Goal: Task Accomplishment & Management: Manage account settings

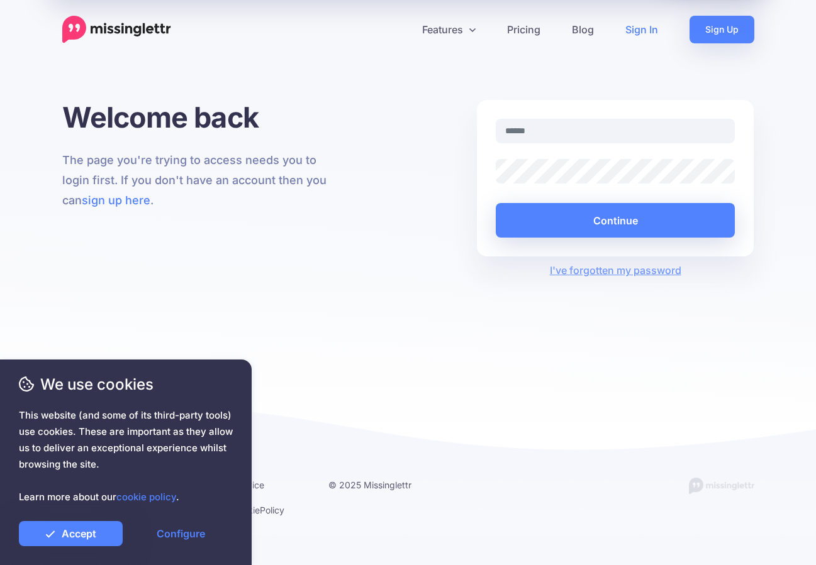
type input "**********"
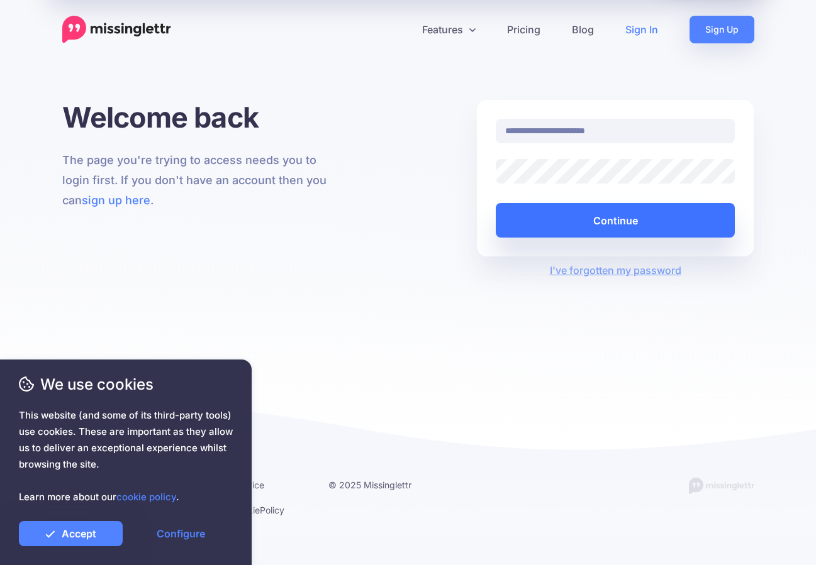
click at [609, 224] on button "Continue" at bounding box center [615, 220] width 240 height 35
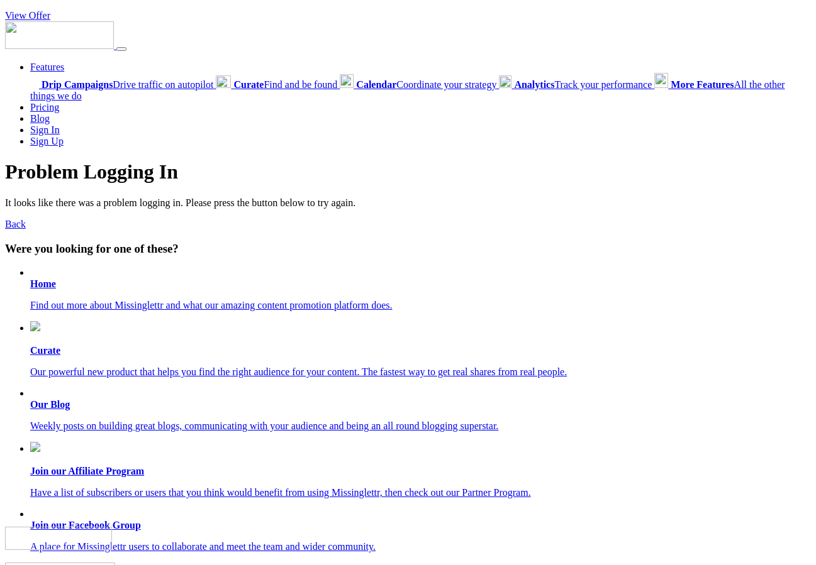
click at [36, 284] on b "Home" at bounding box center [43, 284] width 26 height 11
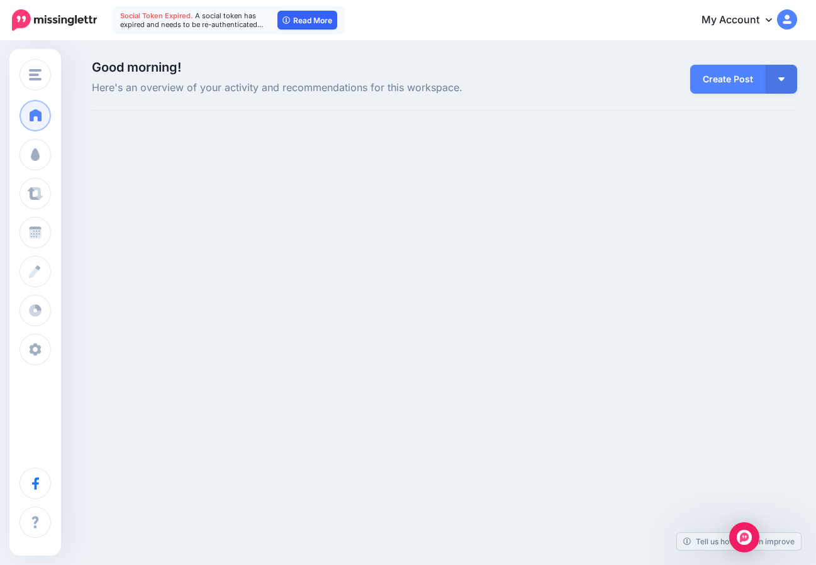
click at [313, 18] on link "Read More" at bounding box center [307, 20] width 60 height 19
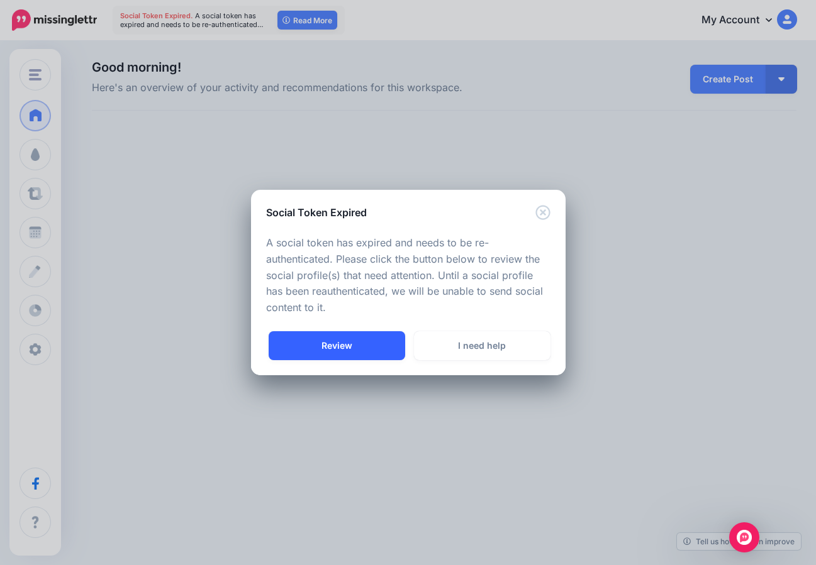
click at [358, 340] on link "Review" at bounding box center [336, 345] width 136 height 29
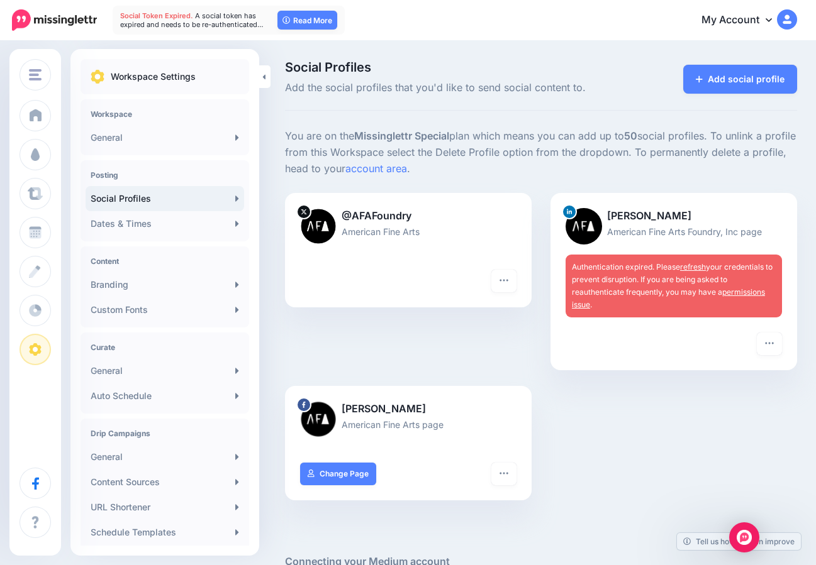
click at [597, 219] on img at bounding box center [583, 226] width 36 height 36
click at [693, 267] on link "refresh" at bounding box center [693, 266] width 26 height 9
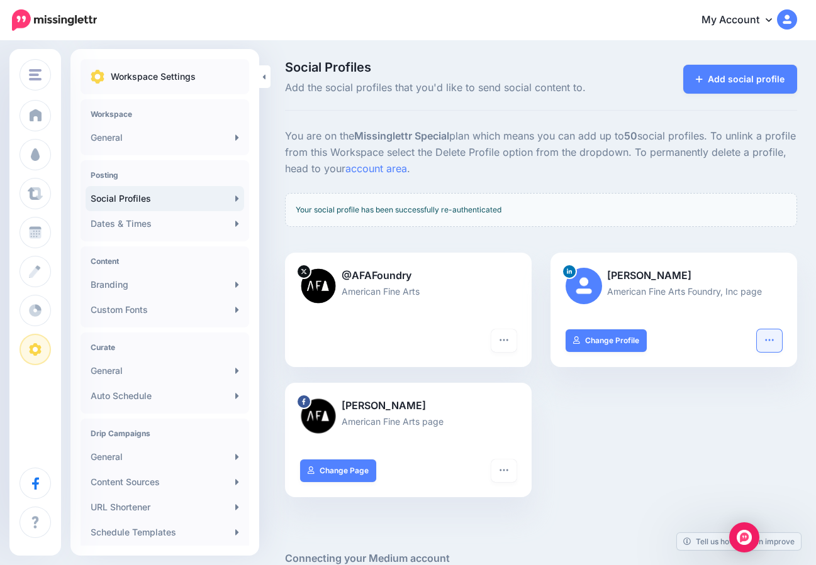
click at [766, 339] on icon "button" at bounding box center [769, 340] width 8 height 2
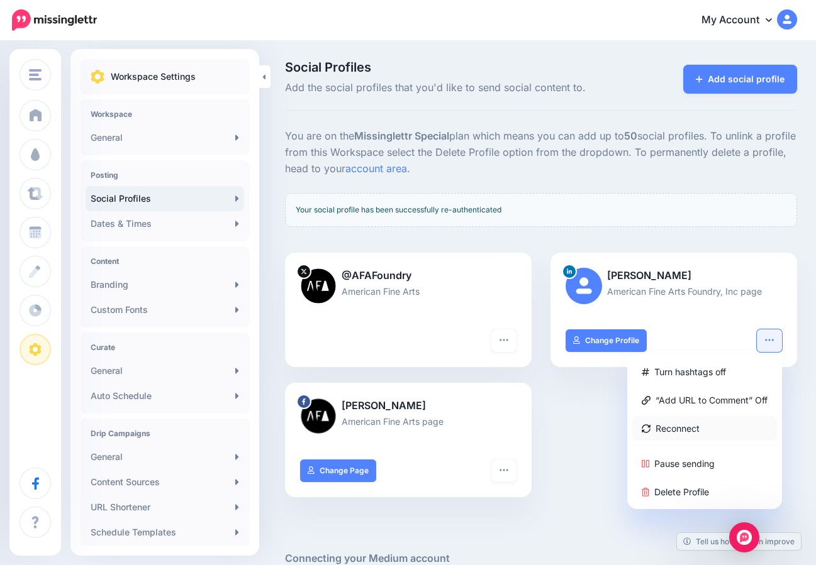
click at [670, 426] on link "Reconnect" at bounding box center [704, 428] width 145 height 25
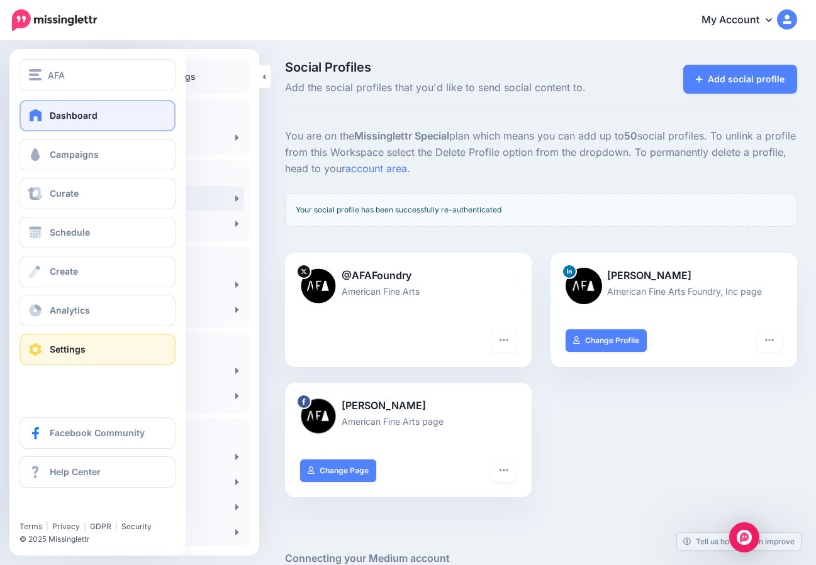
click at [48, 109] on link "Dashboard" at bounding box center [97, 115] width 156 height 31
